Goal: Transaction & Acquisition: Purchase product/service

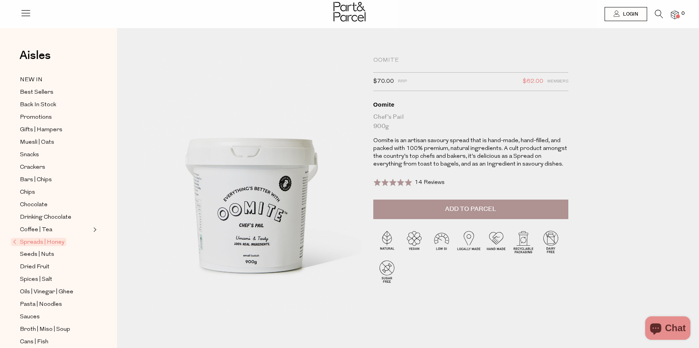
click at [45, 241] on span "Spreads | Honey" at bounding box center [38, 242] width 55 height 8
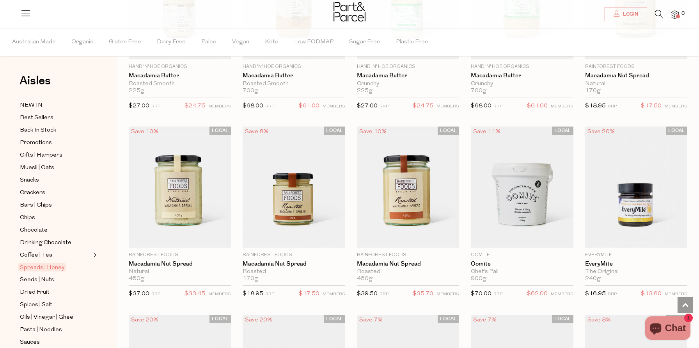
scroll to position [726, 0]
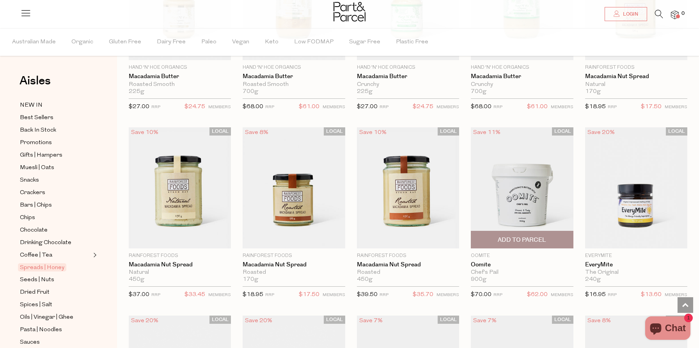
click at [543, 193] on img at bounding box center [522, 187] width 102 height 121
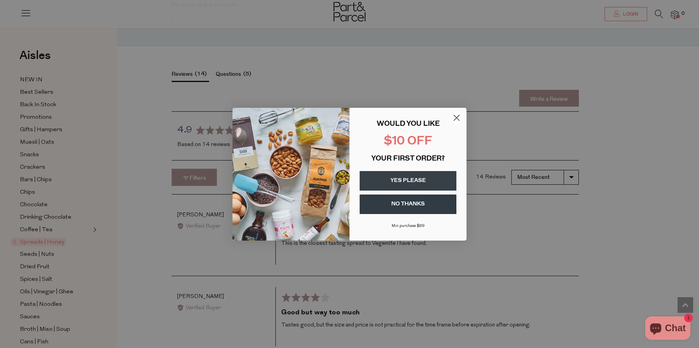
scroll to position [1070, 0]
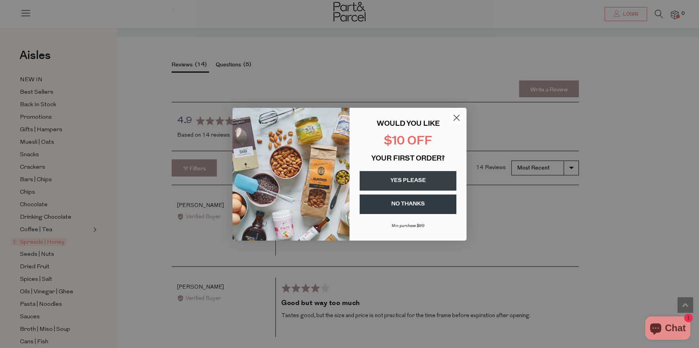
click at [455, 117] on circle "Close dialog" at bounding box center [456, 117] width 13 height 13
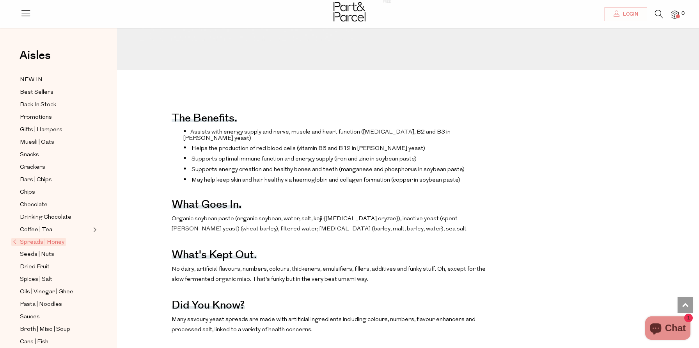
scroll to position [233, 0]
